Goal: Task Accomplishment & Management: Manage account settings

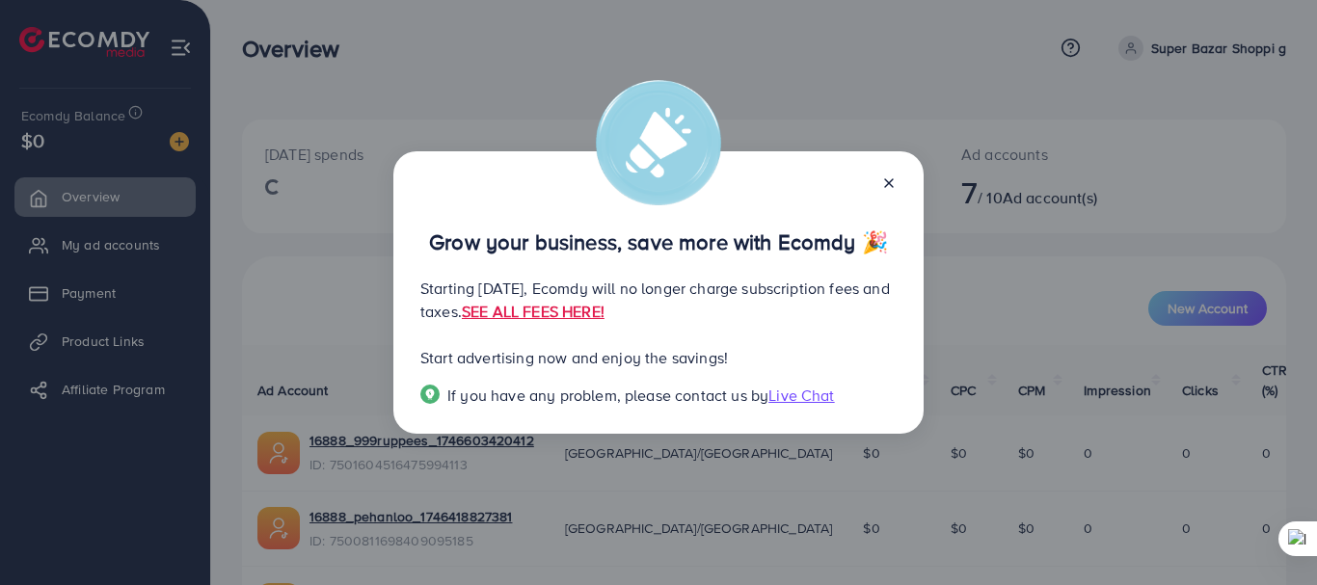
click at [888, 181] on line at bounding box center [889, 183] width 8 height 8
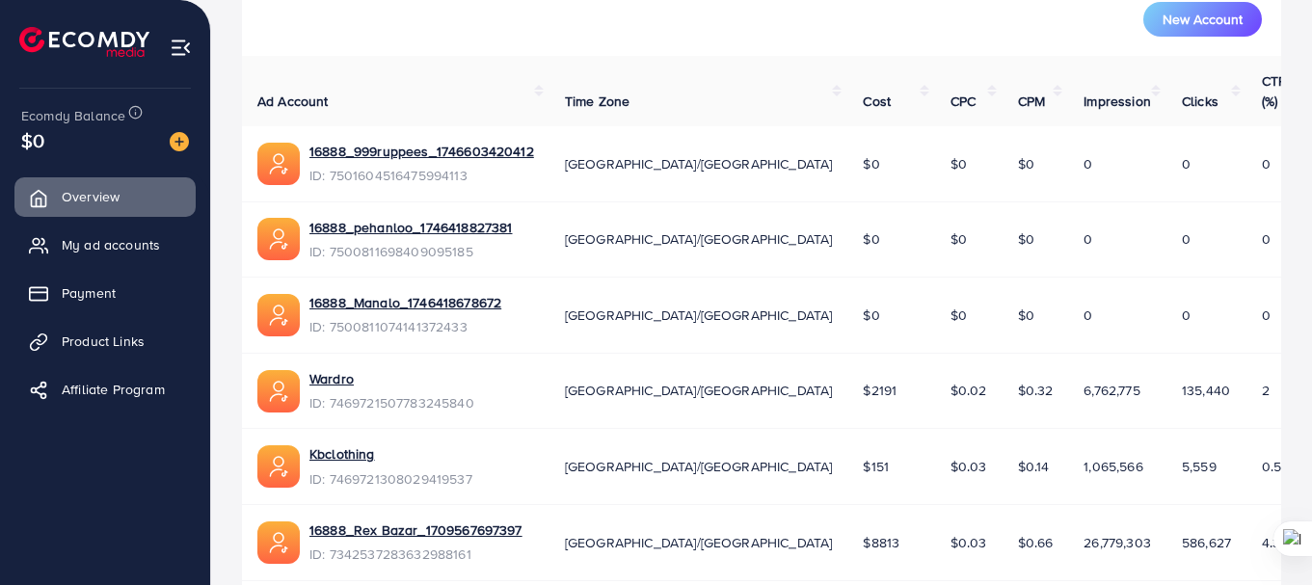
scroll to position [386, 0]
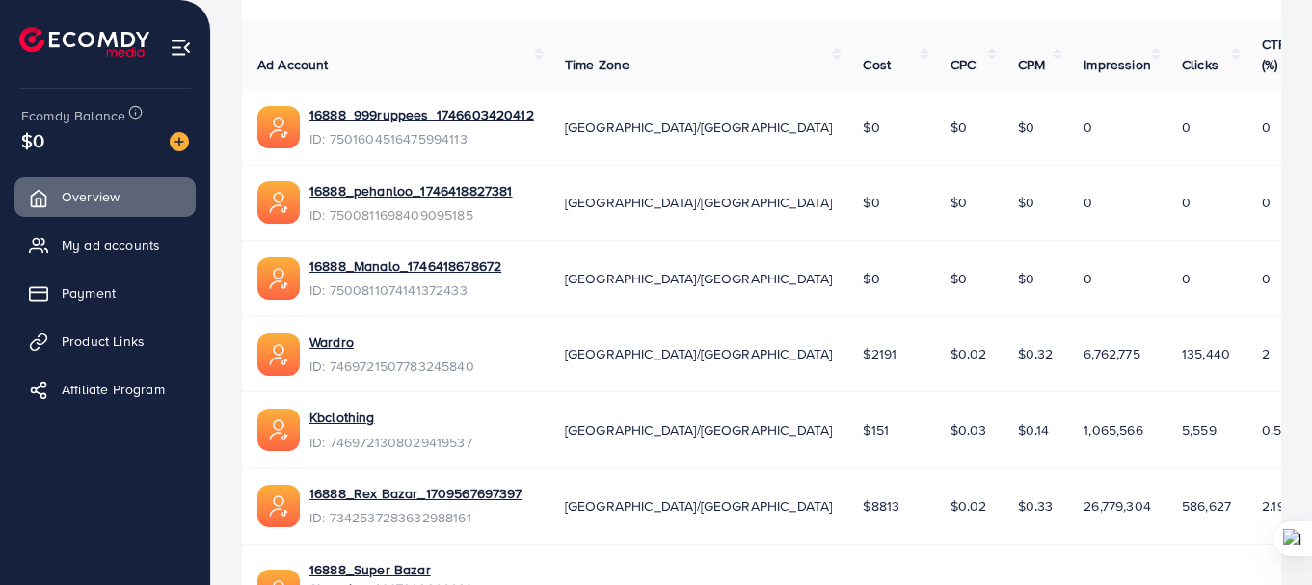
scroll to position [422, 0]
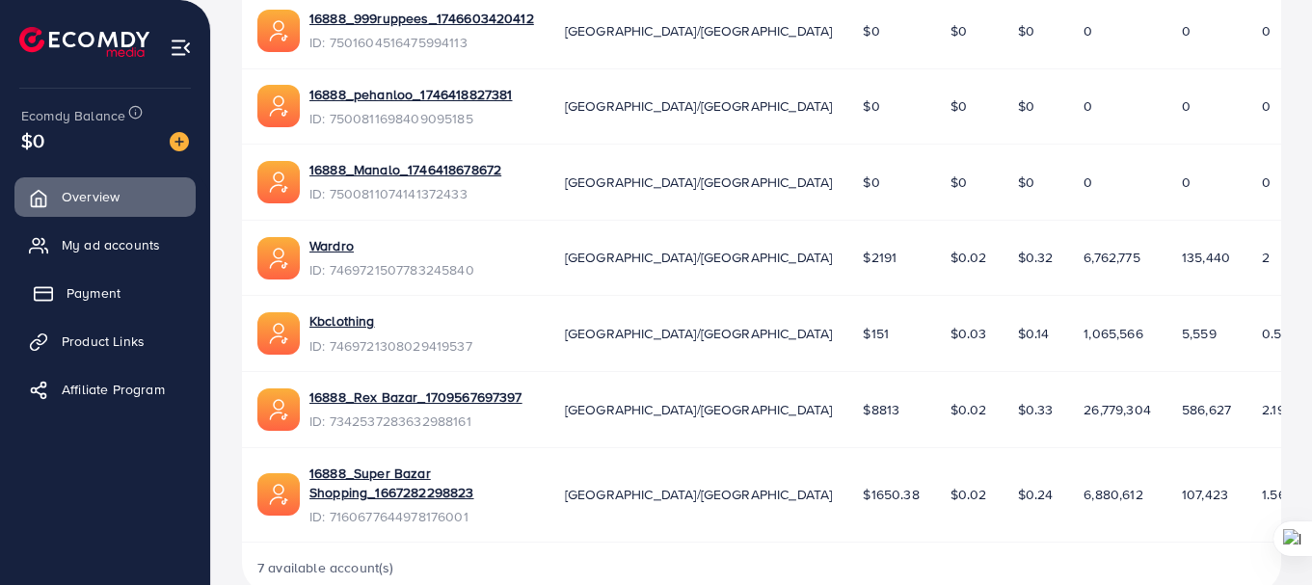
click at [77, 298] on span "Payment" at bounding box center [94, 292] width 54 height 19
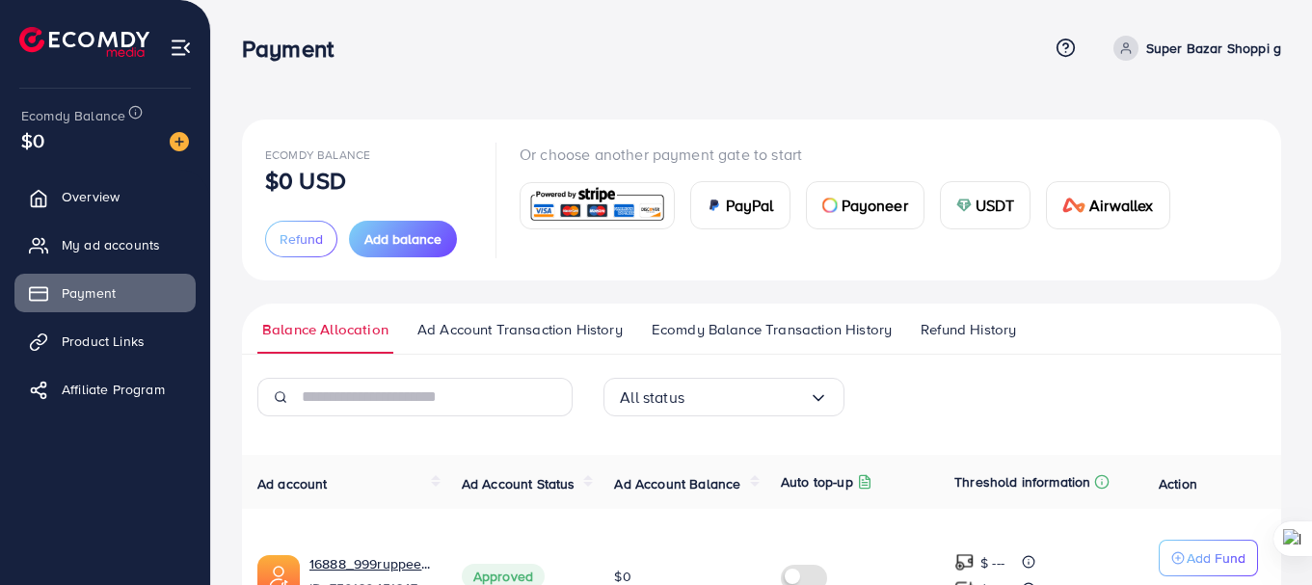
click at [402, 238] on span "Add balance" at bounding box center [402, 238] width 77 height 19
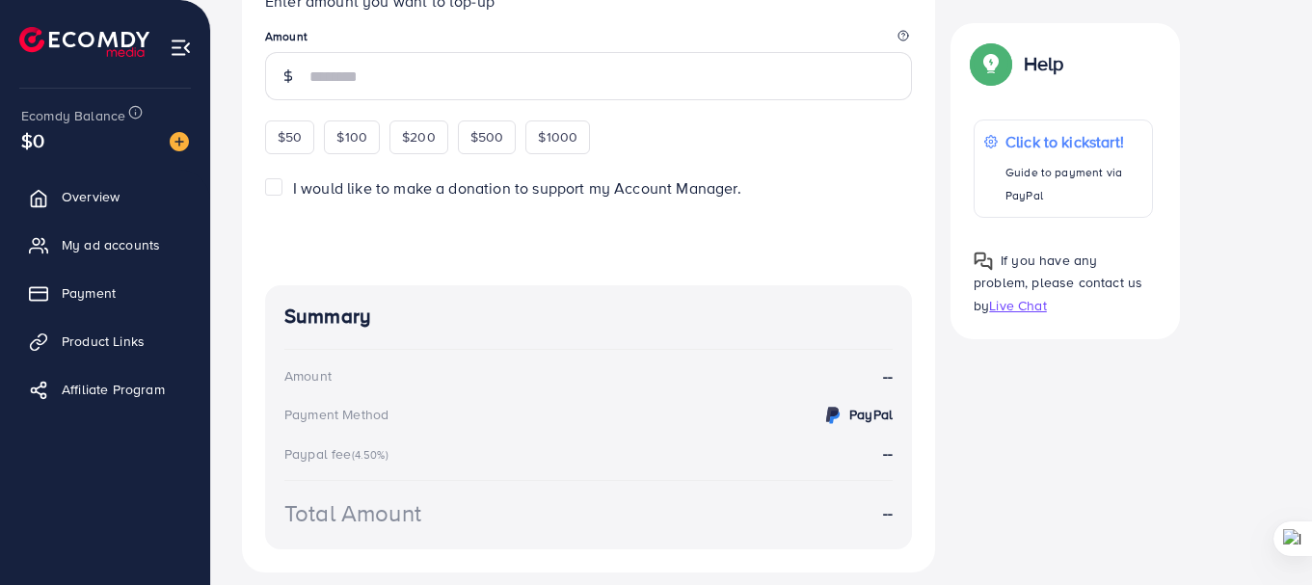
scroll to position [203, 0]
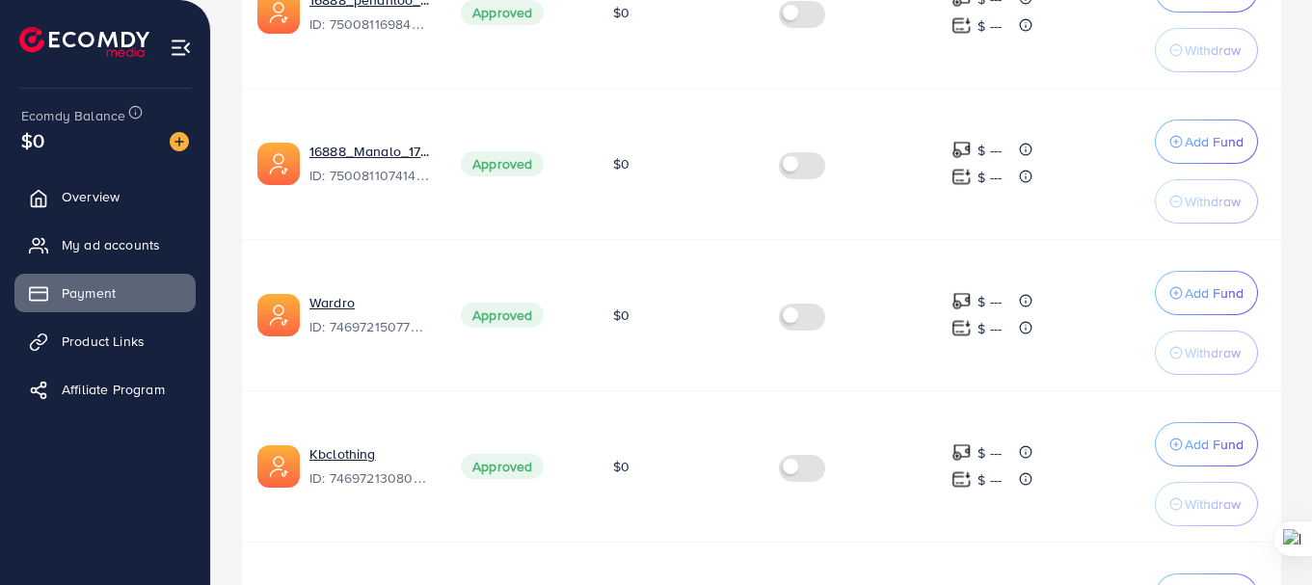
scroll to position [868, 0]
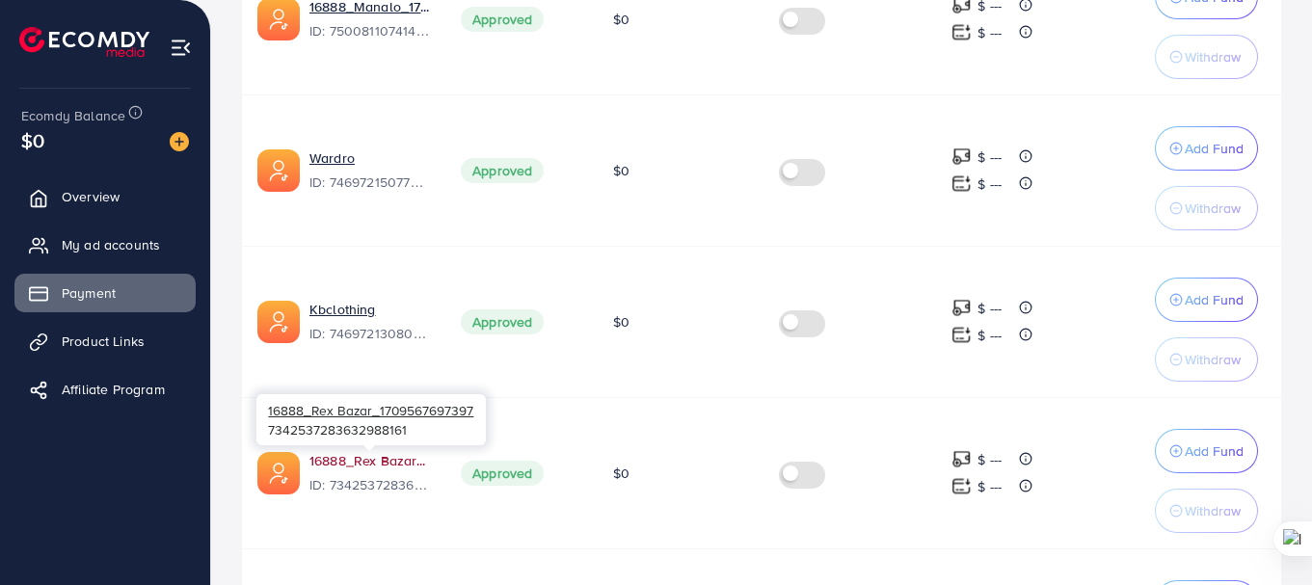
click at [369, 454] on link "16888_Rex Bazar_1709567697397" at bounding box center [369, 460] width 120 height 19
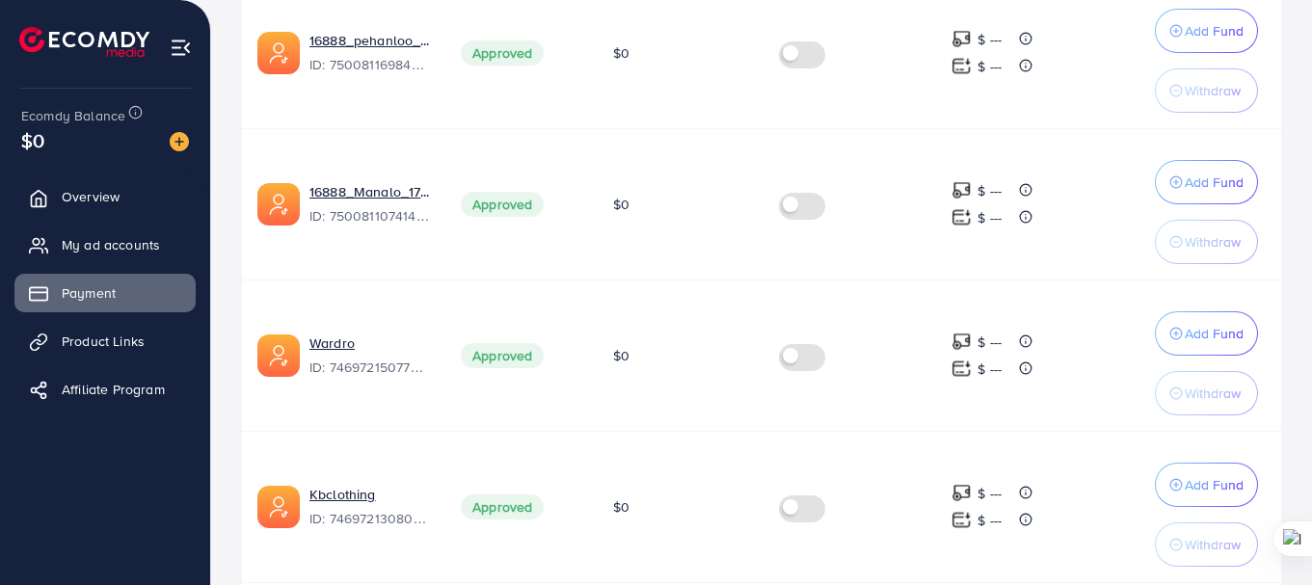
scroll to position [675, 0]
